Goal: Task Accomplishment & Management: Manage account settings

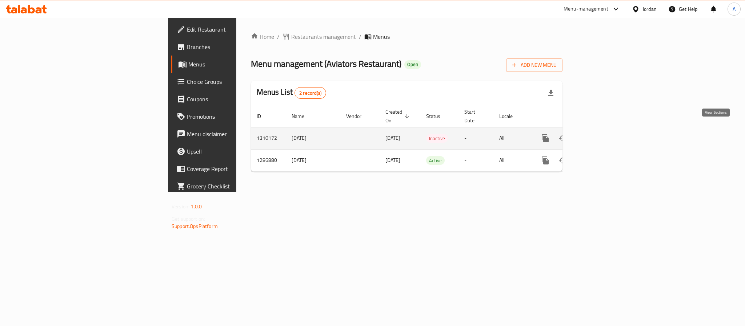
click at [602, 134] on icon "enhanced table" at bounding box center [597, 138] width 9 height 9
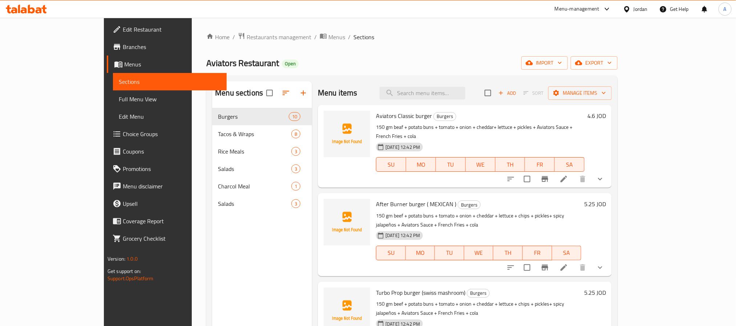
click at [119, 99] on span "Full Menu View" at bounding box center [170, 99] width 102 height 9
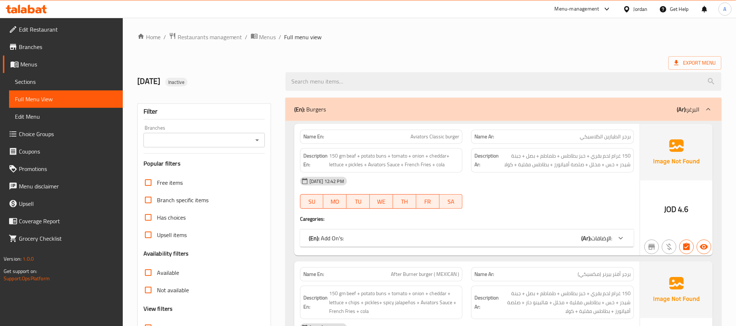
click at [39, 115] on span "Edit Menu" at bounding box center [66, 116] width 102 height 9
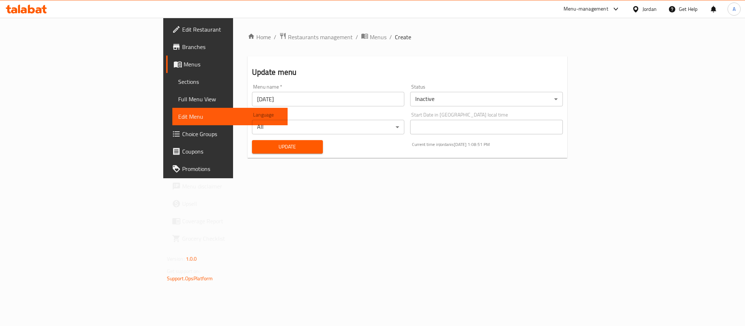
click at [183, 61] on span "Menus" at bounding box center [232, 64] width 98 height 9
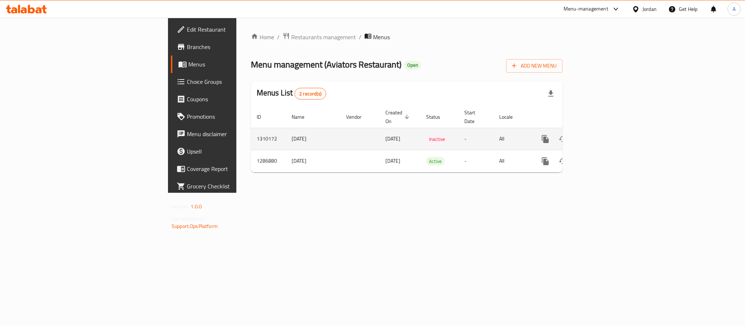
click at [286, 131] on td "07/09/2025" at bounding box center [313, 139] width 55 height 22
click at [251, 130] on td "1310172" at bounding box center [268, 139] width 35 height 22
copy td "1310172"
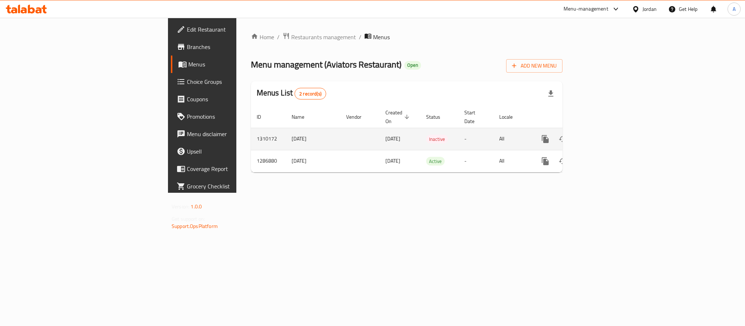
click at [286, 128] on td "07/09/2025" at bounding box center [313, 139] width 55 height 22
copy td "07/09/2025"
click at [426, 135] on span "Inactive" at bounding box center [437, 139] width 22 height 8
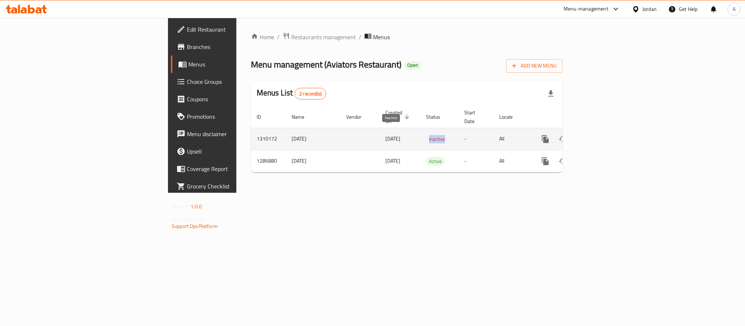
click at [426, 135] on span "Inactive" at bounding box center [437, 139] width 22 height 8
copy span "Inactive"
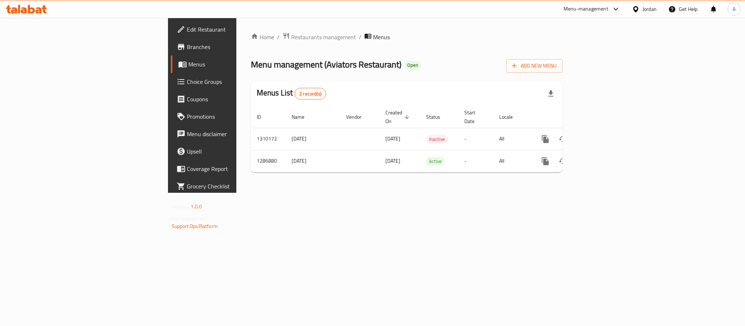
click at [651, 5] on div "Jordan" at bounding box center [649, 9] width 14 height 8
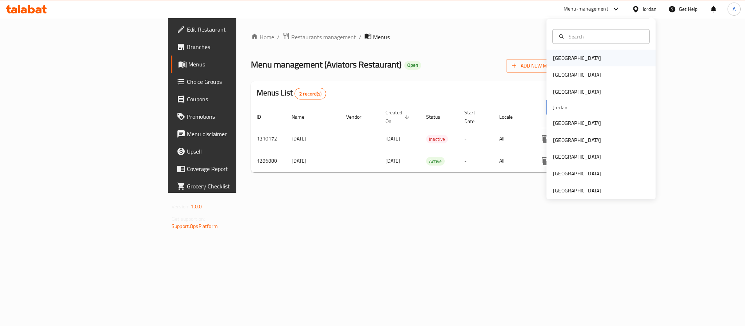
click at [555, 56] on div "Bahrain" at bounding box center [577, 58] width 48 height 8
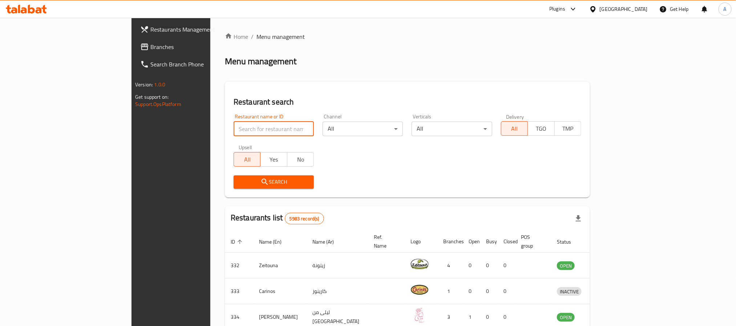
click at [234, 132] on input "search" at bounding box center [274, 129] width 80 height 15
paste input "Nuovo Pizzeria"
type input "Nuovo Pizzeria"
click button "Search" at bounding box center [274, 182] width 80 height 13
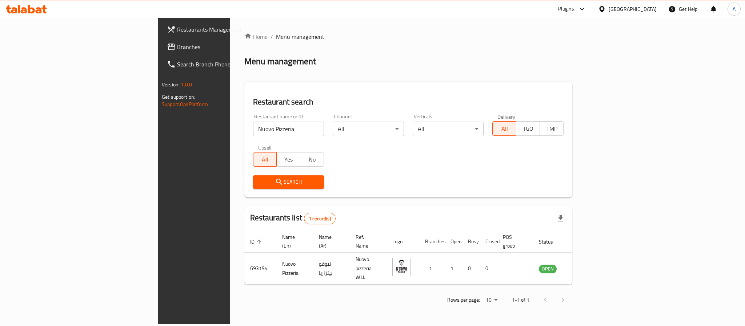
click at [574, 9] on div "Plugins" at bounding box center [566, 9] width 16 height 9
click at [558, 116] on div "Restaurant-Management" at bounding box center [543, 117] width 57 height 8
